Goal: Task Accomplishment & Management: Use online tool/utility

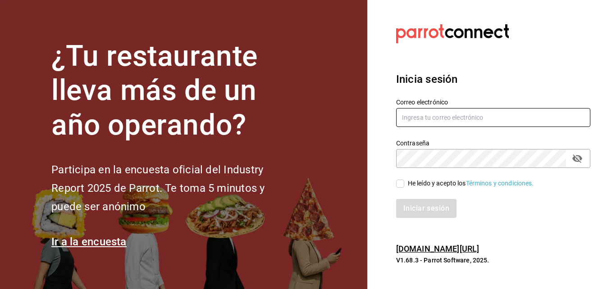
type input "[PERSON_NAME][EMAIL_ADDRESS][PERSON_NAME][DOMAIN_NAME]"
click at [398, 186] on input "He leído y acepto los Términos y condiciones." at bounding box center [400, 184] width 8 height 8
checkbox input "true"
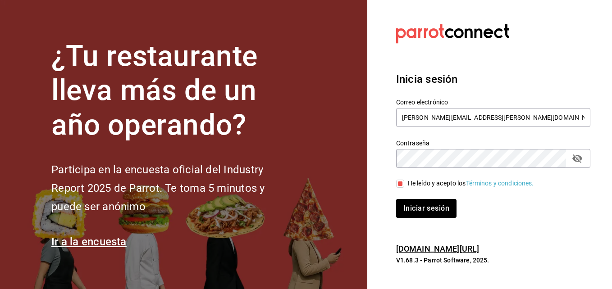
click at [396, 199] on button "Iniciar sesión" at bounding box center [426, 208] width 60 height 19
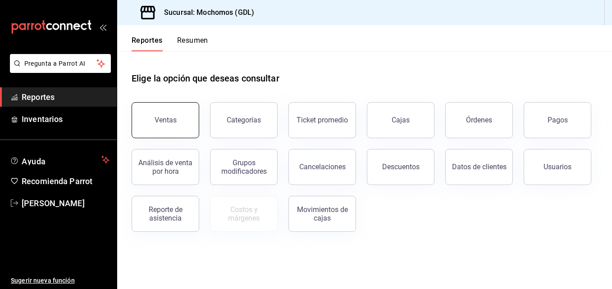
click at [164, 121] on div "Ventas" at bounding box center [166, 120] width 22 height 9
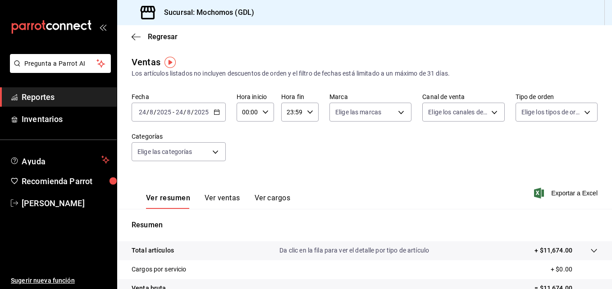
click at [214, 110] on \(Stroke\) "button" at bounding box center [216, 112] width 5 height 5
click at [247, 146] on div "Fecha 2025-08-24 24 / 8 / 2025 - 2025-08-24 24 / 8 / 2025 Hora inicio 00:00 Hor…" at bounding box center [365, 132] width 466 height 79
click at [217, 114] on icon "button" at bounding box center [217, 112] width 6 height 6
click at [235, 128] on div "Fecha 2025-08-24 24 / 8 / 2025 - 2025-08-24 24 / 8 / 2025 Hora inicio 00:00 Hor…" at bounding box center [365, 132] width 466 height 79
click at [215, 112] on \(Stroke\) "button" at bounding box center [216, 111] width 5 height 0
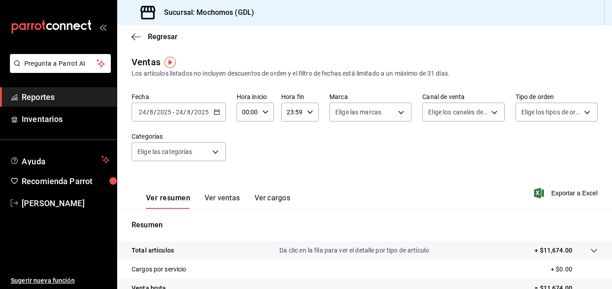
click at [219, 125] on div "Fecha 2025-08-24 24 / 8 / 2025 - 2025-08-24 24 / 8 / 2025 Hora inicio 00:00 Hor…" at bounding box center [365, 132] width 466 height 79
click at [216, 111] on icon "button" at bounding box center [217, 112] width 6 height 6
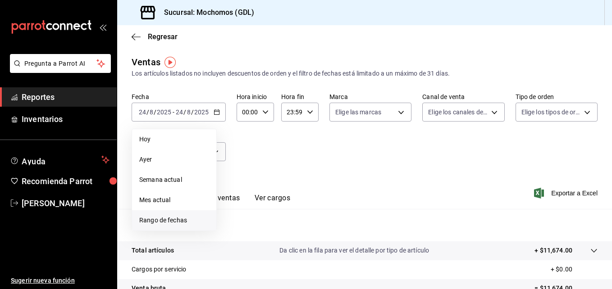
click at [183, 222] on span "Rango de fechas" at bounding box center [174, 220] width 70 height 9
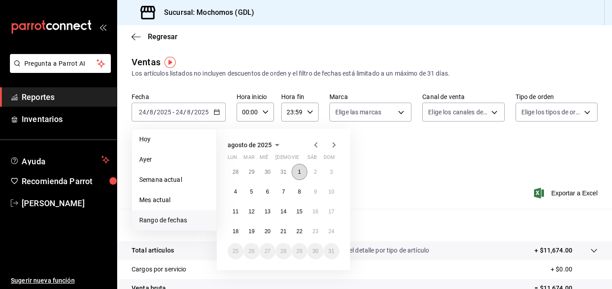
click at [299, 172] on abbr "1" at bounding box center [299, 172] width 3 height 6
click at [328, 231] on button "24" at bounding box center [332, 232] width 16 height 16
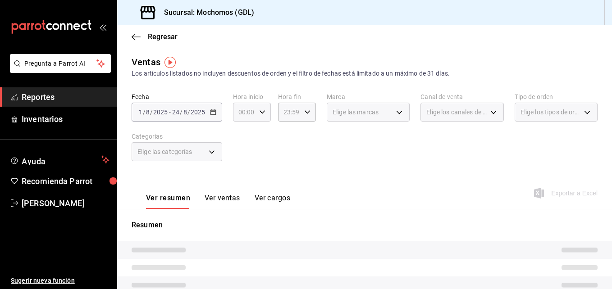
click at [265, 112] on div "00:00 Hora inicio" at bounding box center [252, 112] width 38 height 19
click at [244, 183] on span "05" at bounding box center [242, 183] width 4 height 7
type input "05:00"
click at [305, 116] on div at bounding box center [306, 144] width 612 height 289
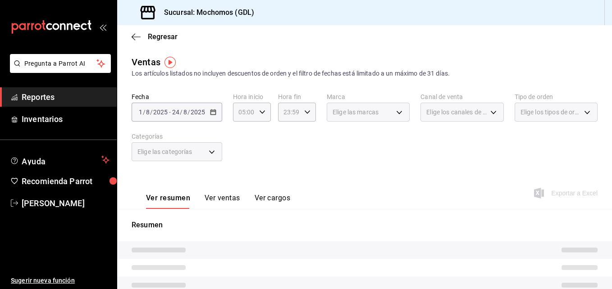
click at [305, 116] on div "23:59 Hora fin" at bounding box center [297, 112] width 38 height 19
click at [285, 168] on span "05" at bounding box center [286, 167] width 4 height 7
click at [288, 146] on span "04" at bounding box center [286, 145] width 4 height 7
type input "04:59"
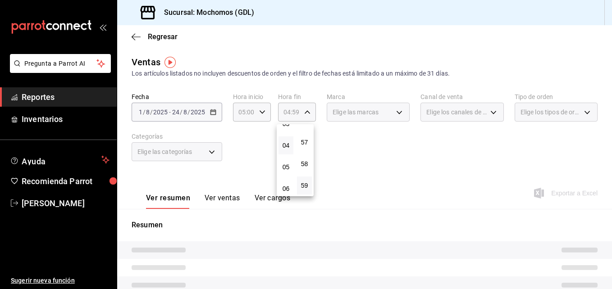
click at [393, 114] on div at bounding box center [306, 144] width 612 height 289
click at [393, 114] on div "Elige las marcas" at bounding box center [368, 112] width 83 height 19
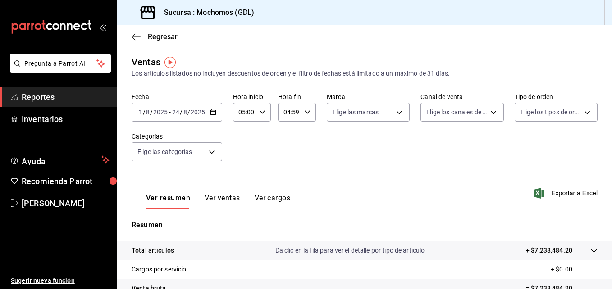
click at [393, 114] on body "Pregunta a Parrot AI Reportes Inventarios Ayuda Recomienda Parrot Jacobo Hernan…" at bounding box center [306, 144] width 612 height 289
click at [333, 174] on input "checkbox" at bounding box center [334, 178] width 8 height 8
checkbox input "true"
type input "36c25d4a-7cb0-456c-a434-e981d54830bc"
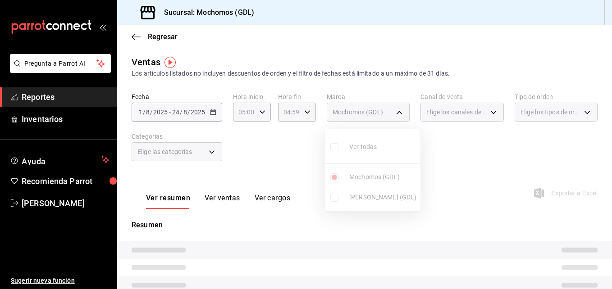
click at [486, 116] on div at bounding box center [306, 144] width 612 height 289
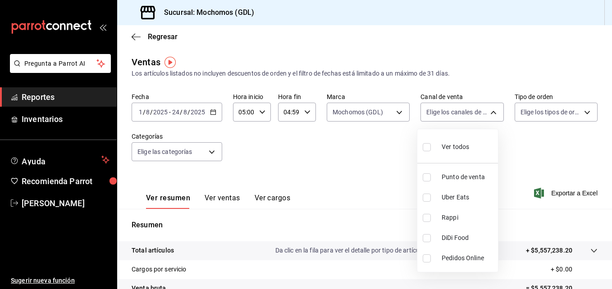
click at [486, 116] on body "Pregunta a Parrot AI Reportes Inventarios Ayuda Recomienda Parrot Jacobo Hernan…" at bounding box center [306, 144] width 612 height 289
click at [429, 151] on label at bounding box center [429, 147] width 12 height 13
click at [429, 151] on input "checkbox" at bounding box center [427, 147] width 8 height 8
checkbox input "false"
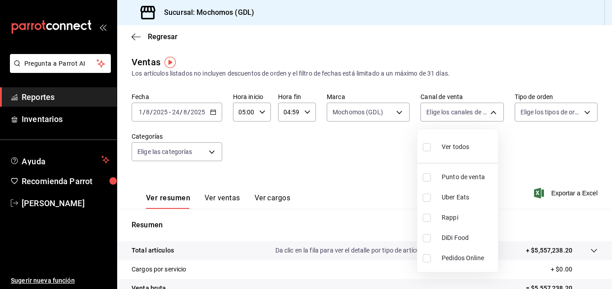
checkbox input "false"
click at [426, 149] on input "checkbox" at bounding box center [427, 147] width 8 height 8
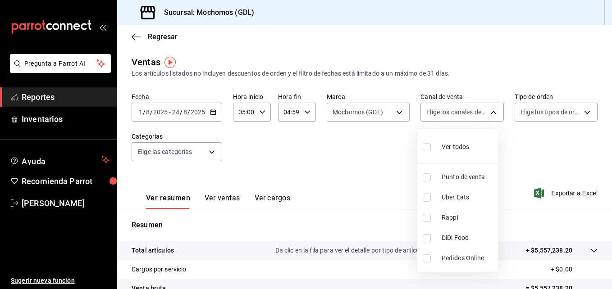
checkbox input "true"
type input "PARROT,UBER_EATS,RAPPI,DIDI_FOOD,ONLINE"
checkbox input "true"
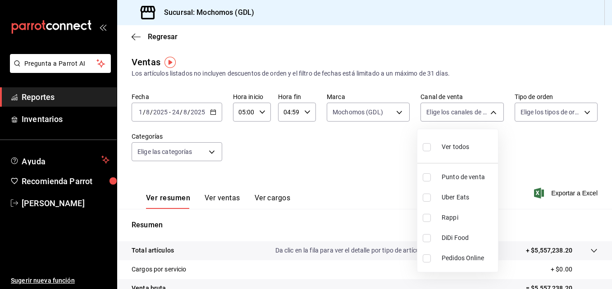
checkbox input "true"
click at [582, 115] on div at bounding box center [306, 144] width 612 height 289
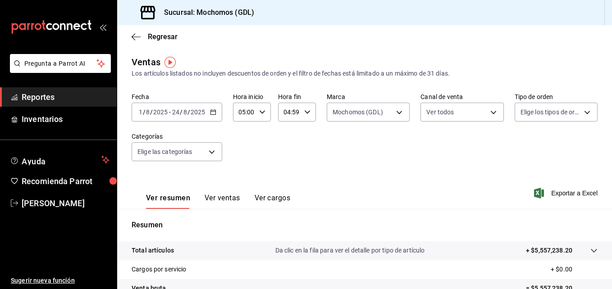
click at [582, 115] on div "Ver todos Punto de venta Uber Eats Rappi DiDi Food Pedidos Online" at bounding box center [306, 144] width 612 height 289
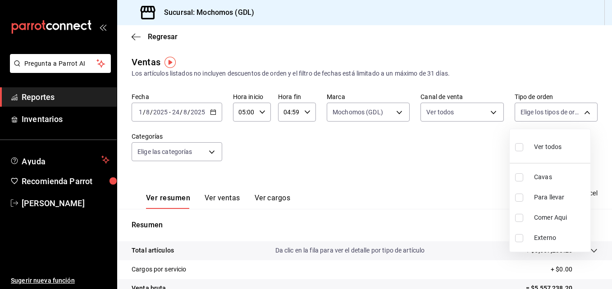
click at [582, 115] on body "Pregunta a Parrot AI Reportes Inventarios Ayuda Recomienda Parrot Jacobo Hernan…" at bounding box center [306, 144] width 612 height 289
click at [516, 147] on input "checkbox" at bounding box center [519, 147] width 8 height 8
checkbox input "true"
type input "c3d0baef-30c0-4718-9d76-caab43e27316,13c4cc4a-99d2-42c0-ba96-c3de8c08c13d,7b791…"
checkbox input "true"
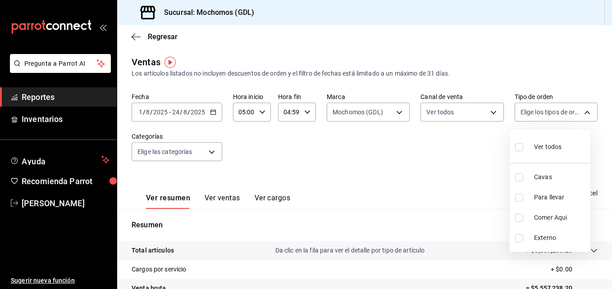
checkbox input "true"
click at [413, 155] on div at bounding box center [306, 144] width 612 height 289
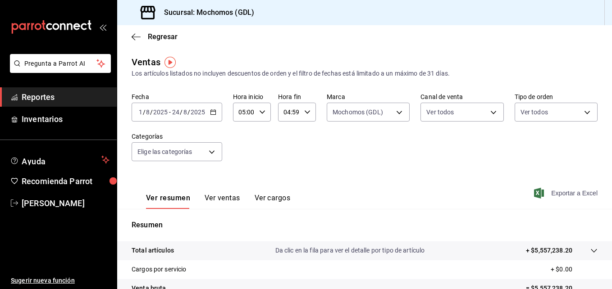
click at [548, 190] on span "Exportar a Excel" at bounding box center [567, 193] width 62 height 11
click at [552, 195] on span "Exportar a Excel" at bounding box center [567, 193] width 62 height 11
